Goal: Task Accomplishment & Management: Manage account settings

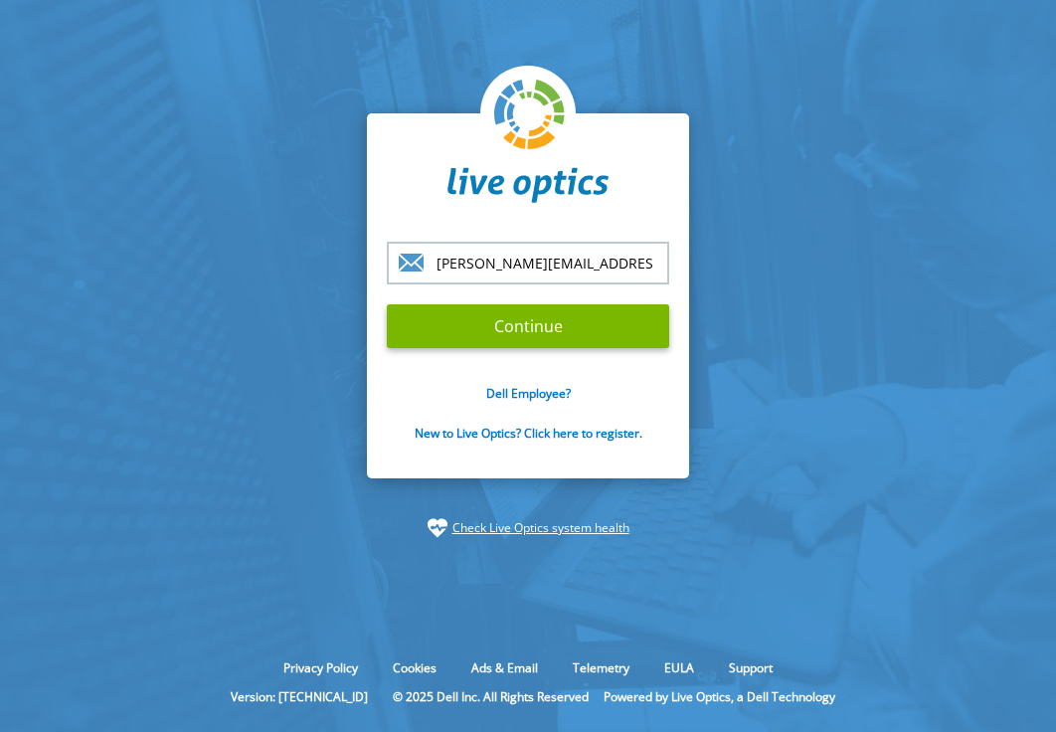
type input "[PERSON_NAME][EMAIL_ADDRESS][PERSON_NAME][DOMAIN_NAME]"
click at [387, 304] on input "Continue" at bounding box center [528, 326] width 282 height 44
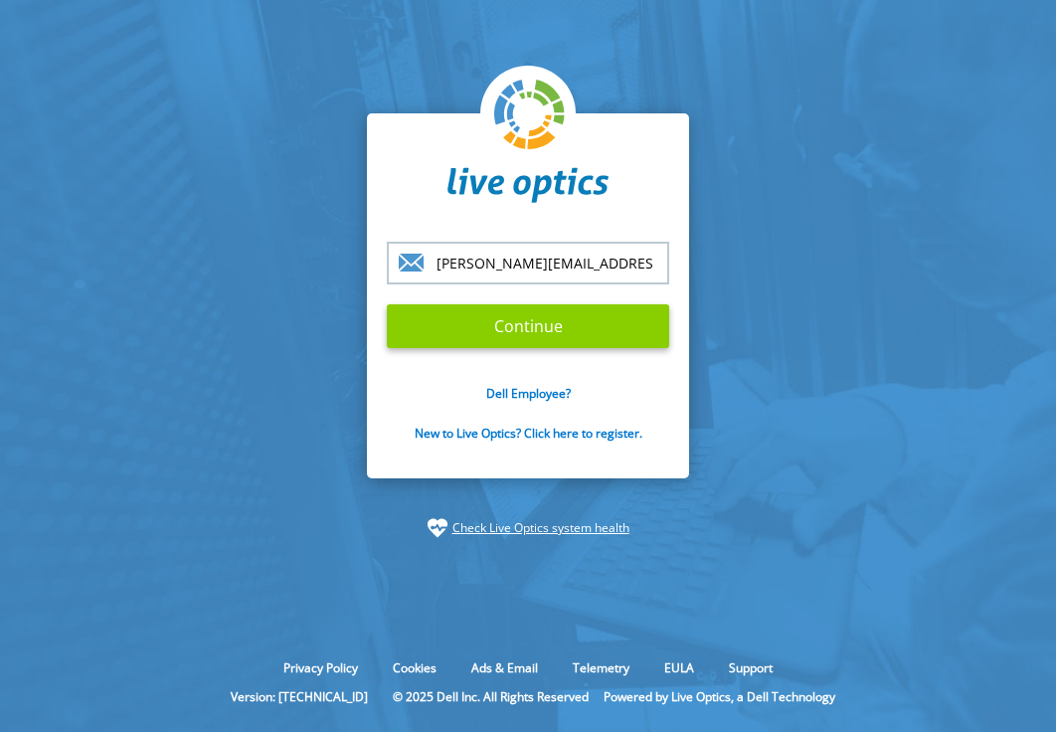
click at [630, 346] on input "Continue" at bounding box center [528, 326] width 282 height 44
click at [634, 334] on input "Continue" at bounding box center [528, 326] width 282 height 44
click at [521, 332] on input "Continue" at bounding box center [528, 326] width 282 height 44
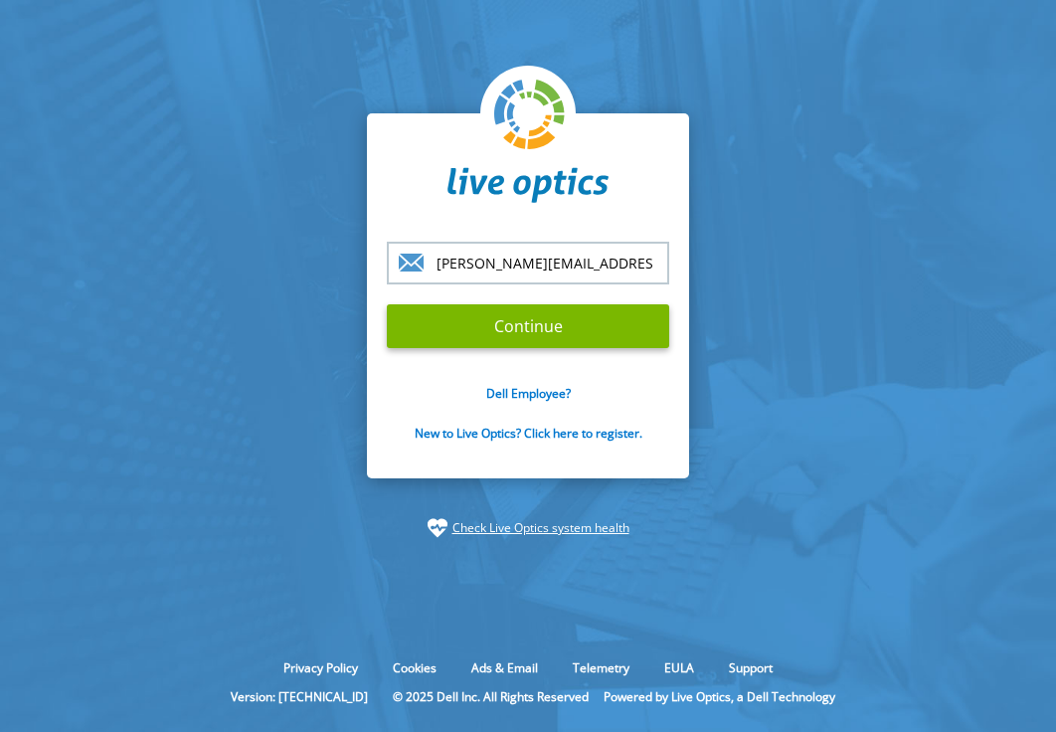
click at [496, 258] on input "[PERSON_NAME][EMAIL_ADDRESS][PERSON_NAME][DOMAIN_NAME]" at bounding box center [528, 263] width 282 height 43
click at [443, 259] on input "[PERSON_NAME][EMAIL_ADDRESS][PERSON_NAME][DOMAIN_NAME]" at bounding box center [528, 263] width 282 height 43
click at [387, 304] on input "Continue" at bounding box center [528, 326] width 282 height 44
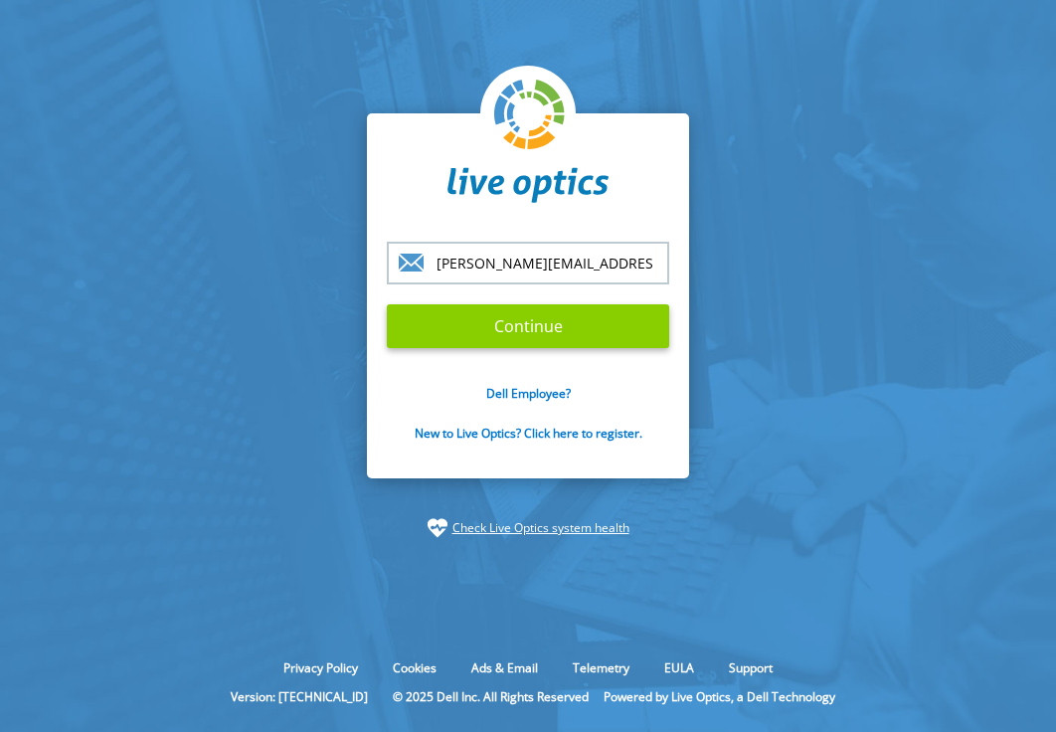
click at [387, 304] on input "Continue" at bounding box center [528, 326] width 282 height 44
click at [568, 337] on input "Continue" at bounding box center [528, 326] width 282 height 44
